Goal: Information Seeking & Learning: Compare options

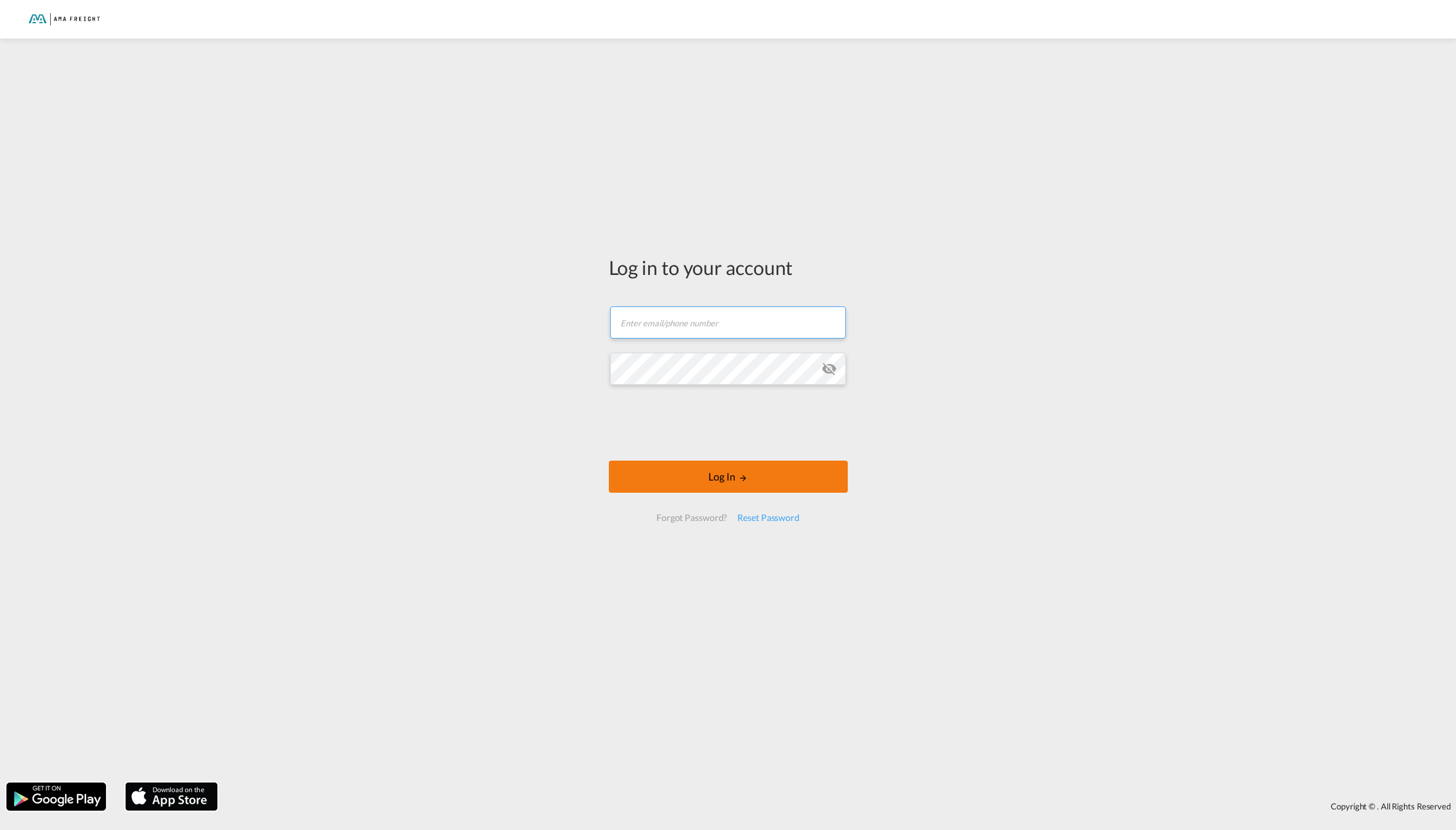
type input "[PERSON_NAME][EMAIL_ADDRESS][DOMAIN_NAME]"
click at [736, 449] on div at bounding box center [728, 424] width 195 height 53
click at [727, 477] on button "Log In" at bounding box center [729, 477] width 239 height 32
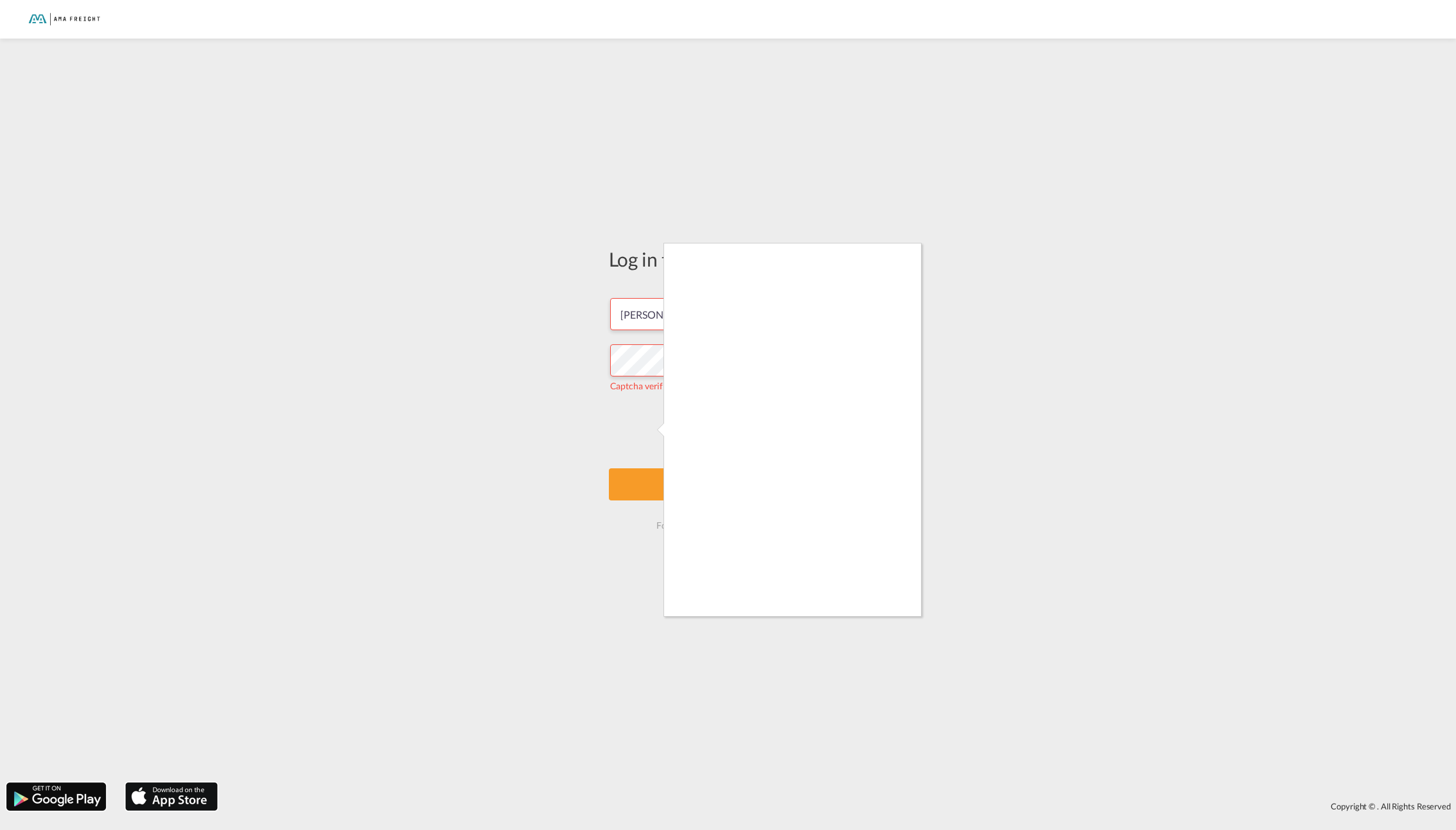
click at [927, 482] on div at bounding box center [728, 415] width 1456 height 830
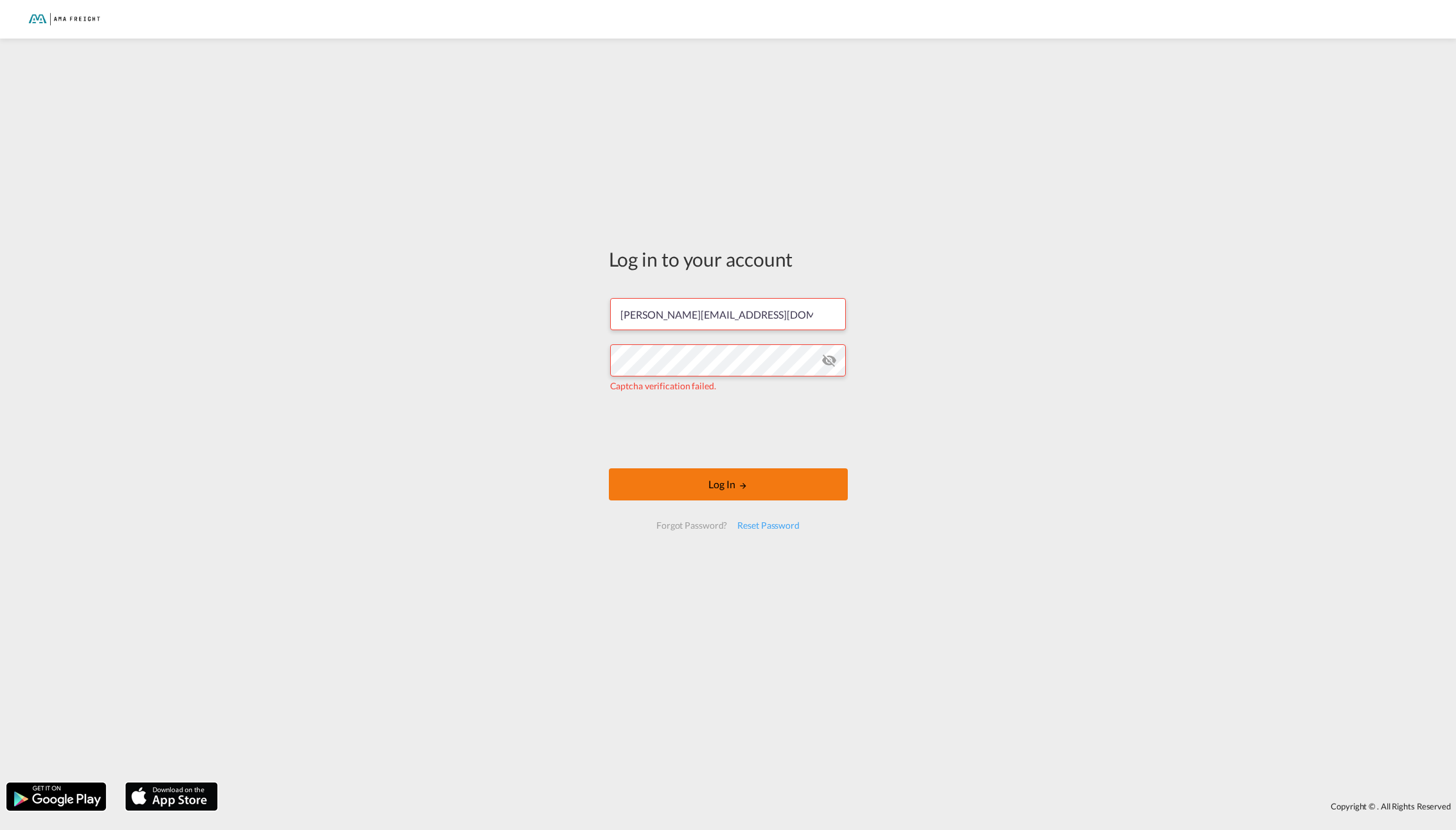
click at [726, 486] on button "Log In" at bounding box center [729, 484] width 239 height 32
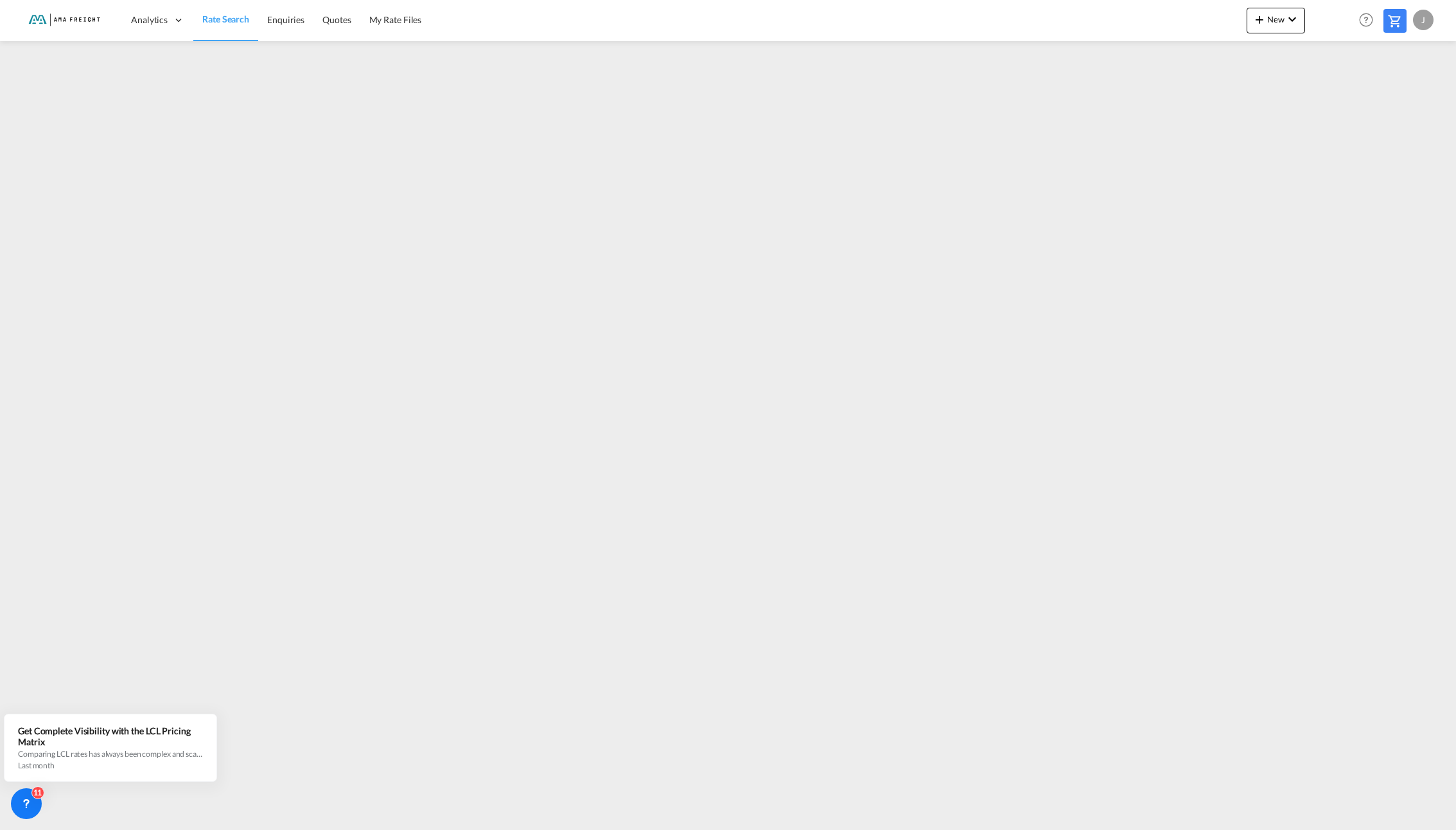
click at [233, 22] on span "Rate Search" at bounding box center [226, 19] width 47 height 11
click at [216, 20] on span "Rate Search" at bounding box center [226, 19] width 47 height 11
